Goal: Task Accomplishment & Management: Manage account settings

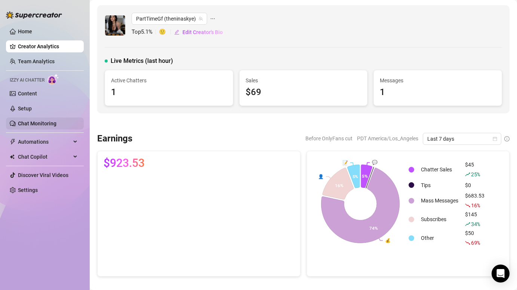
scroll to position [101, 0]
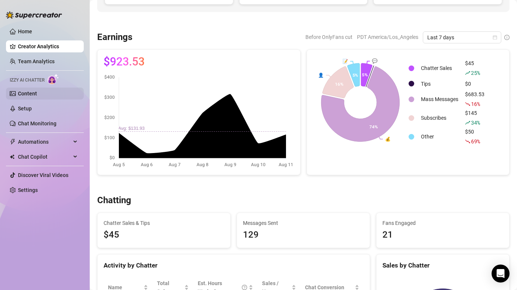
click at [32, 92] on link "Content" at bounding box center [27, 93] width 19 height 6
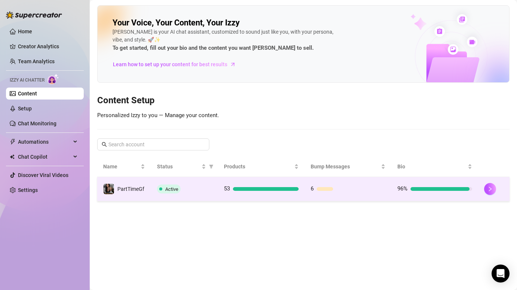
click at [157, 188] on span "Active" at bounding box center [169, 188] width 24 height 9
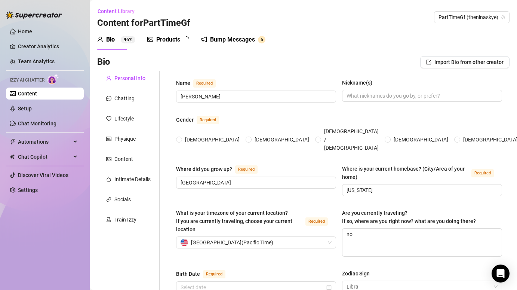
radio input "true"
type input "[DATE]"
click at [20, 105] on link "Setup" at bounding box center [25, 108] width 14 height 6
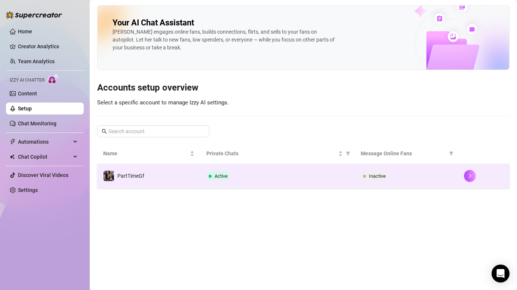
click at [152, 175] on td "PartTimeGf" at bounding box center [148, 176] width 103 height 24
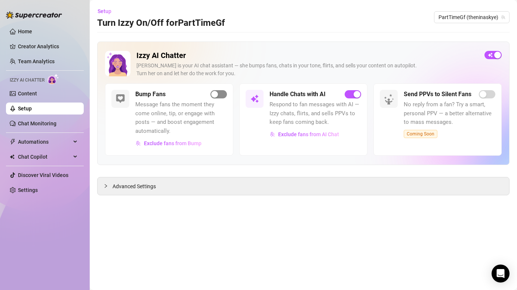
click at [215, 95] on div "button" at bounding box center [214, 94] width 7 height 7
